Goal: Navigation & Orientation: Find specific page/section

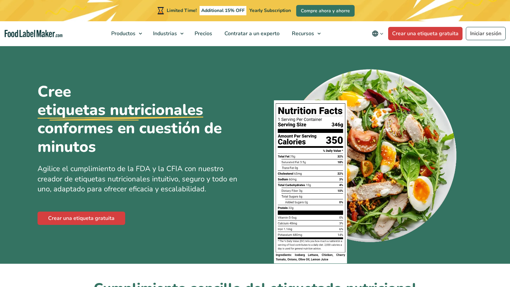
scroll to position [907, 0]
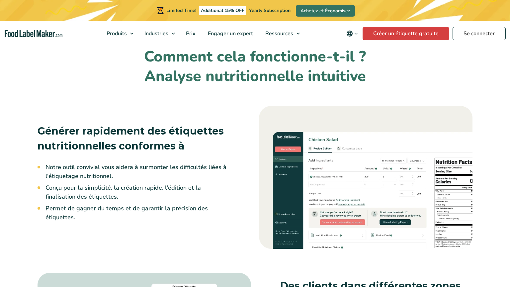
scroll to position [454, 0]
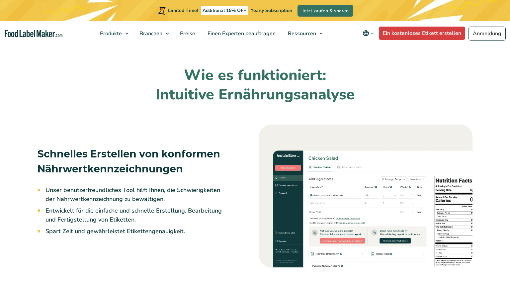
scroll to position [453, 0]
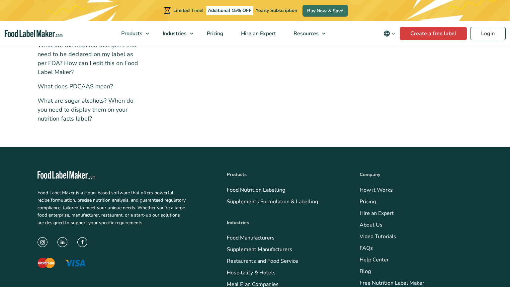
scroll to position [384, 0]
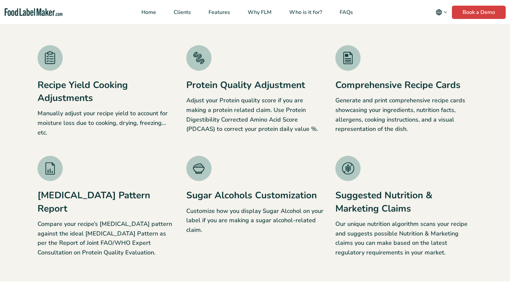
scroll to position [744, 0]
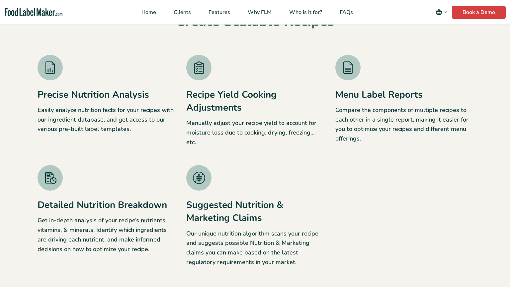
scroll to position [744, 0]
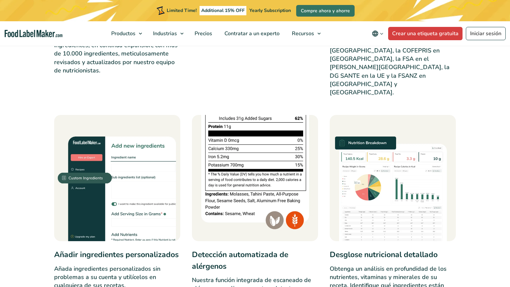
scroll to position [680, 0]
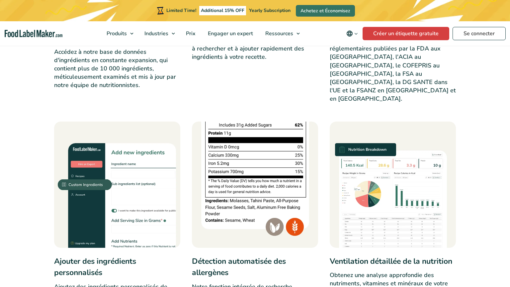
scroll to position [453, 0]
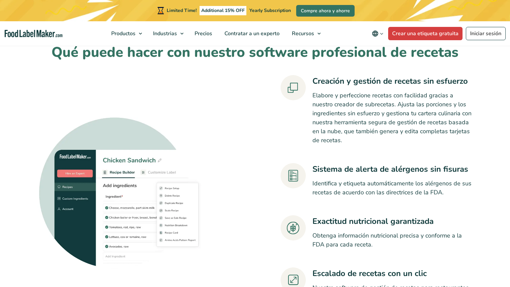
scroll to position [453, 0]
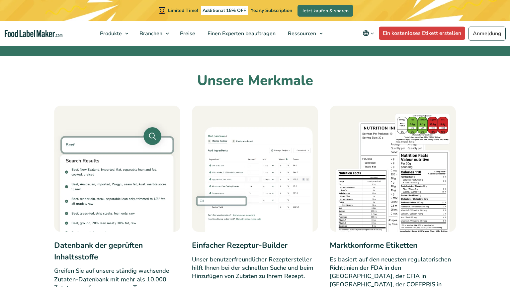
scroll to position [227, 0]
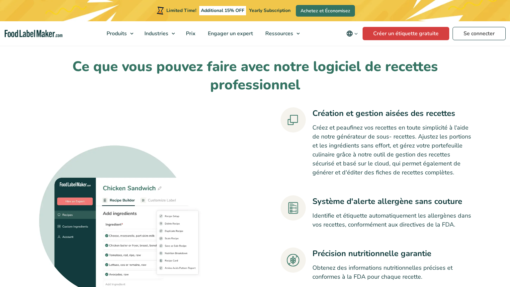
scroll to position [453, 0]
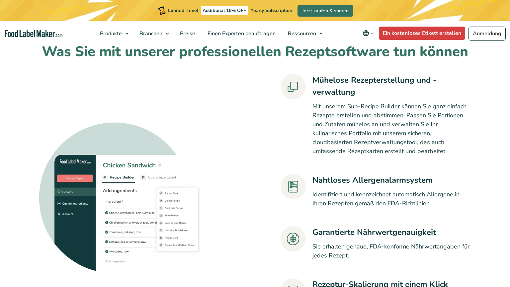
scroll to position [680, 0]
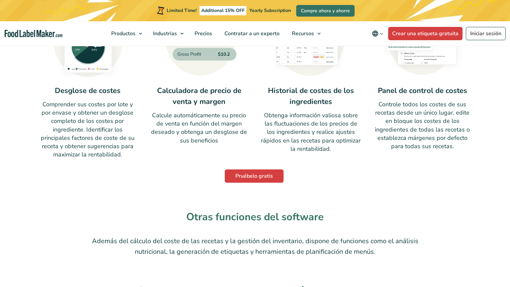
scroll to position [453, 0]
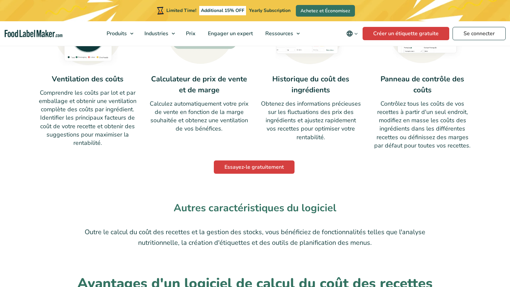
scroll to position [680, 0]
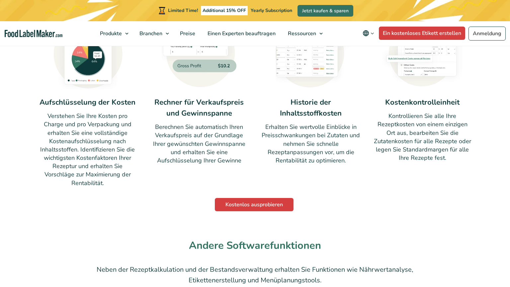
scroll to position [680, 0]
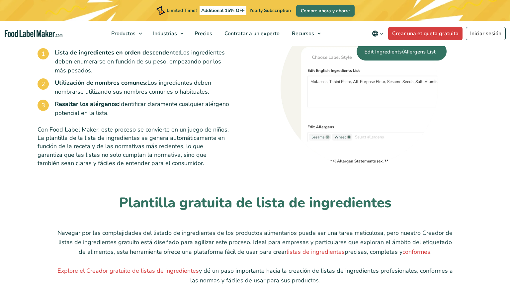
scroll to position [453, 0]
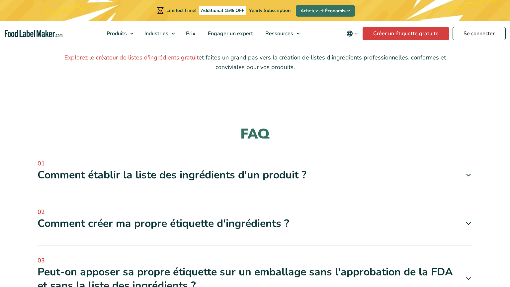
scroll to position [680, 0]
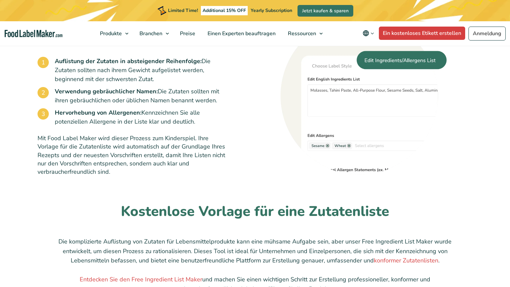
scroll to position [680, 0]
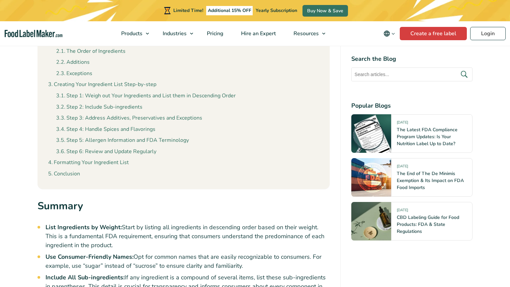
scroll to position [680, 0]
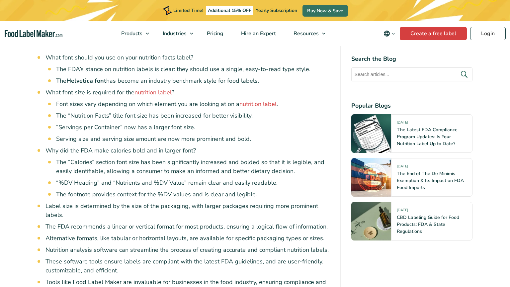
scroll to position [453, 0]
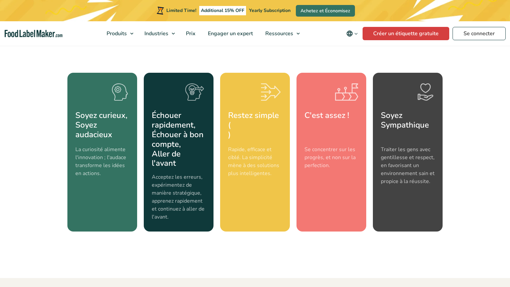
scroll to position [825, 0]
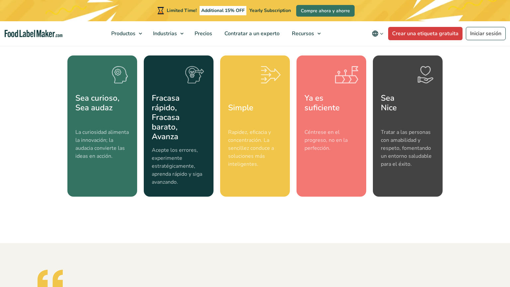
scroll to position [680, 0]
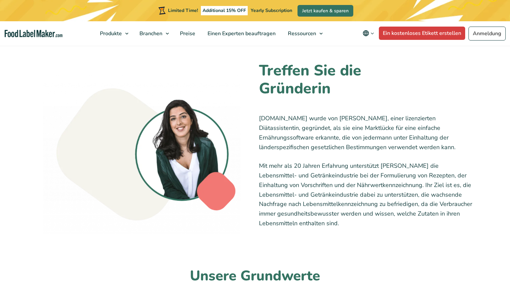
scroll to position [454, 0]
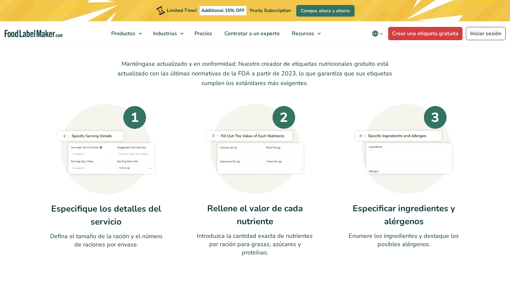
scroll to position [680, 0]
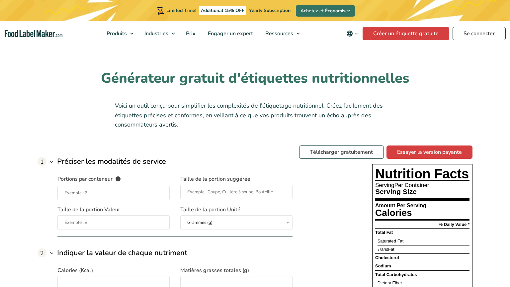
scroll to position [454, 0]
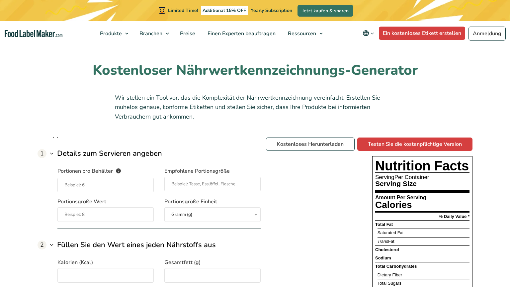
scroll to position [680, 0]
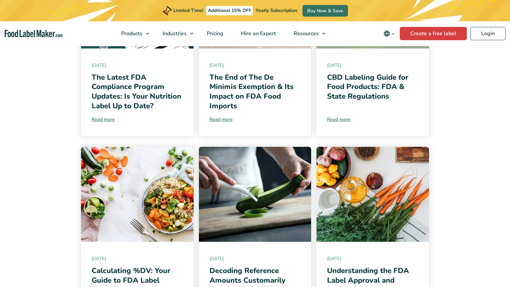
scroll to position [453, 0]
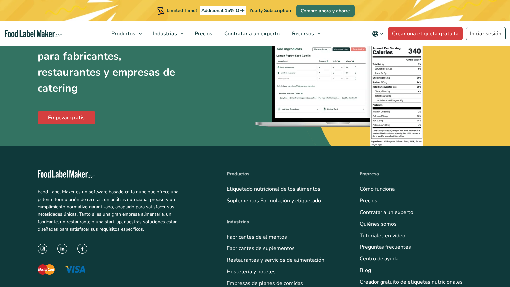
scroll to position [621, 0]
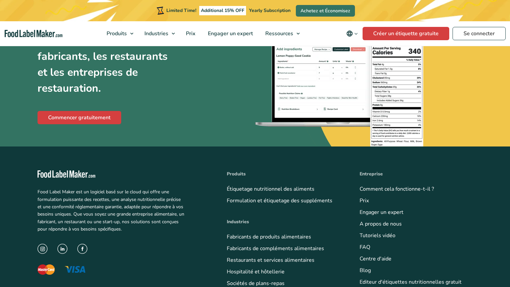
scroll to position [612, 0]
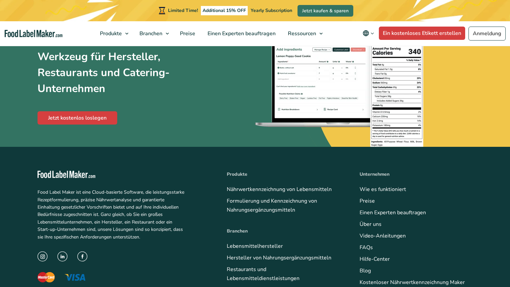
scroll to position [454, 0]
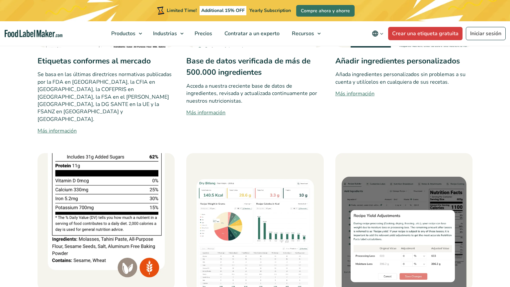
scroll to position [453, 0]
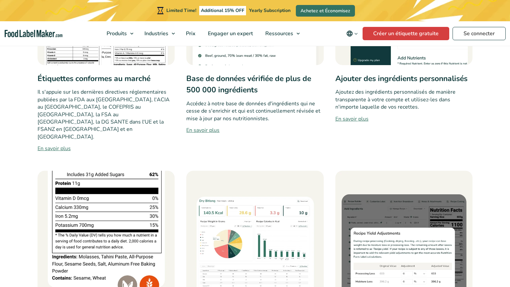
scroll to position [454, 0]
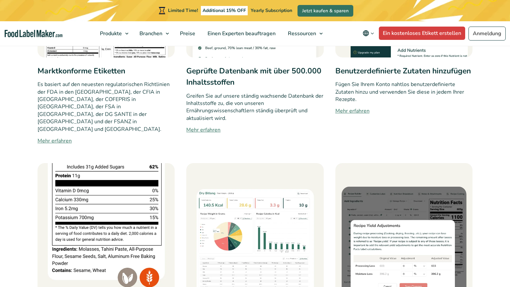
scroll to position [681, 0]
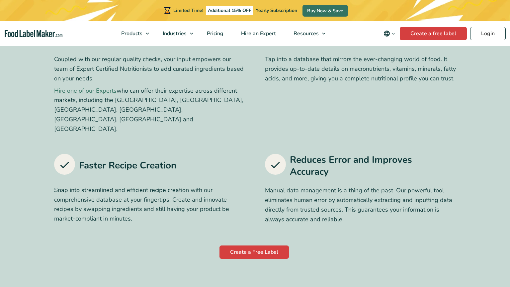
scroll to position [680, 0]
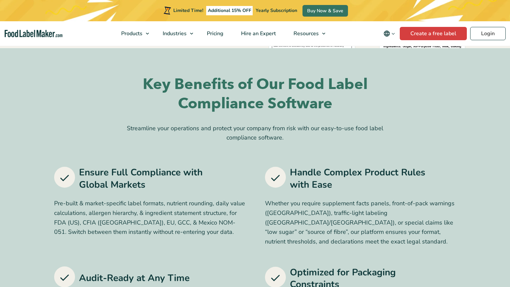
scroll to position [227, 0]
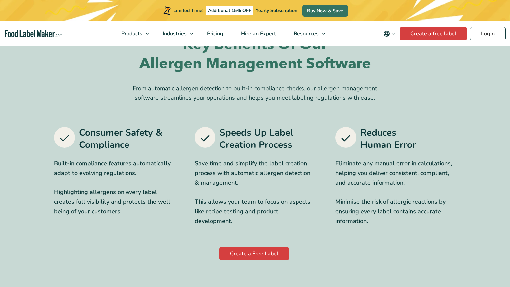
scroll to position [453, 0]
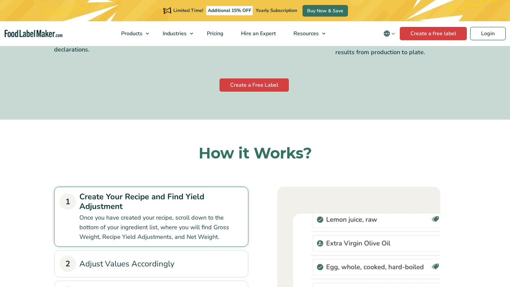
scroll to position [680, 0]
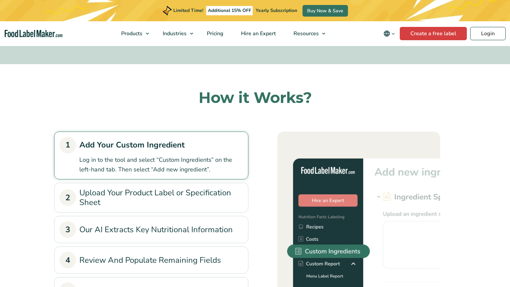
scroll to position [680, 0]
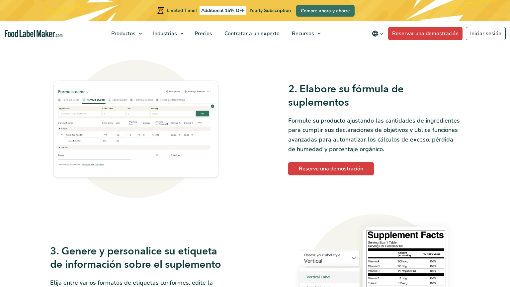
scroll to position [453, 0]
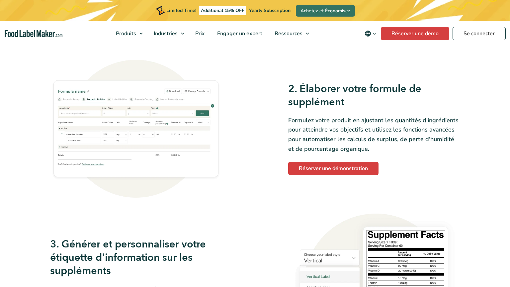
scroll to position [680, 0]
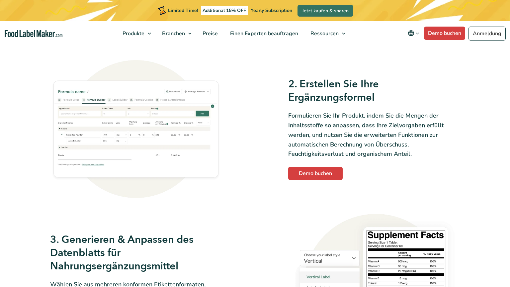
scroll to position [680, 0]
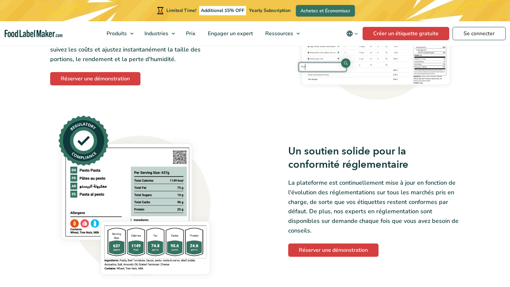
scroll to position [451, 0]
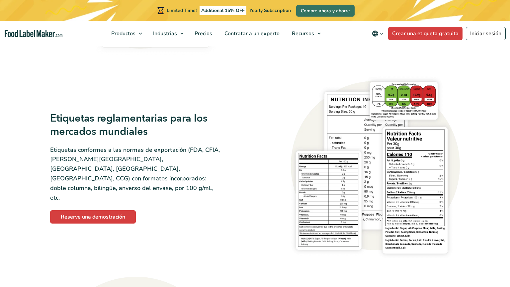
scroll to position [678, 0]
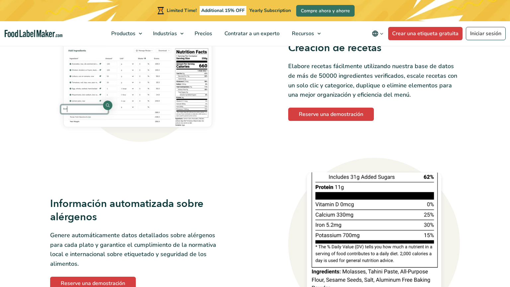
scroll to position [454, 0]
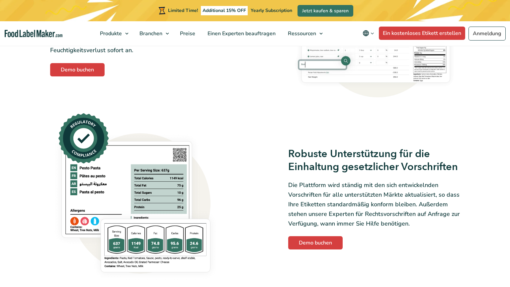
scroll to position [453, 0]
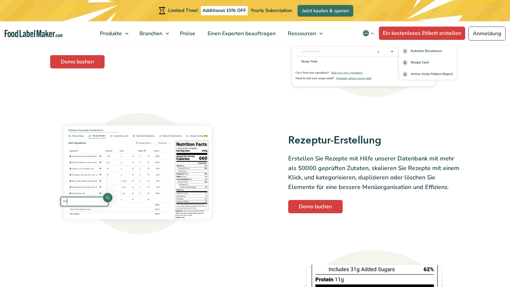
scroll to position [453, 0]
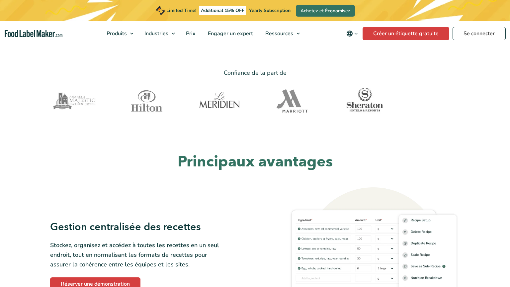
scroll to position [227, 0]
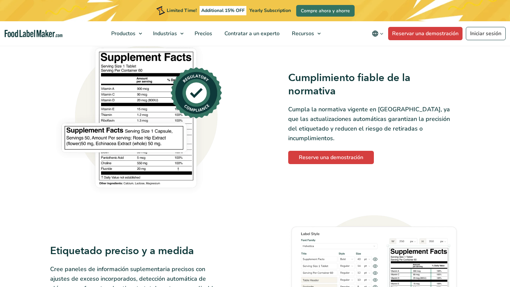
scroll to position [453, 0]
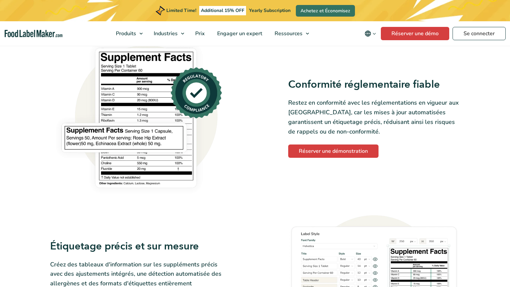
scroll to position [680, 0]
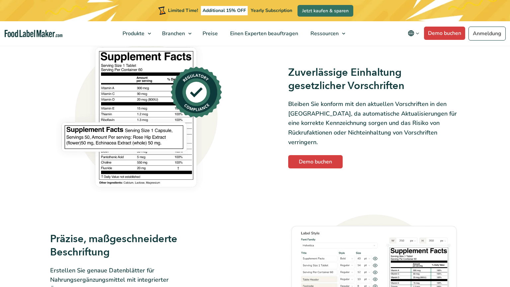
scroll to position [453, 0]
